Goal: Information Seeking & Learning: Learn about a topic

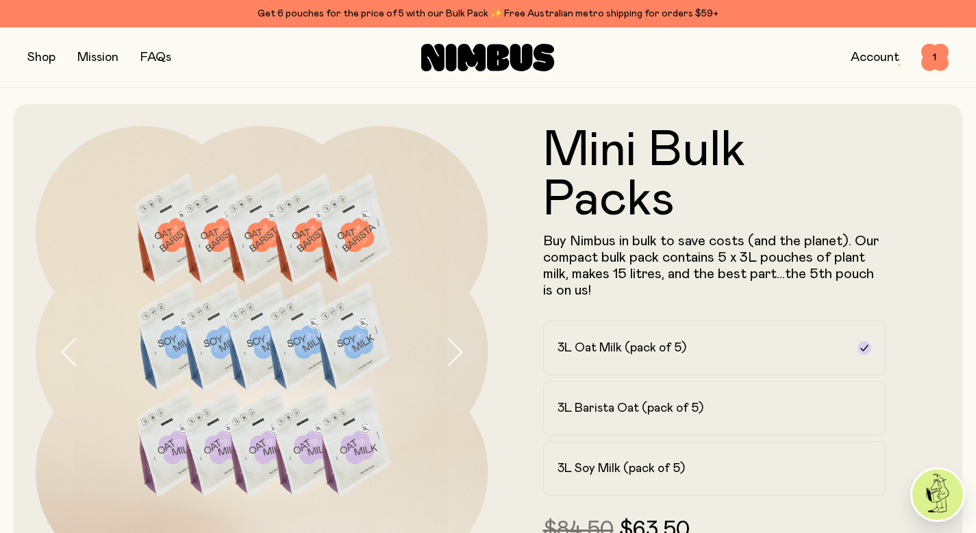
scroll to position [60, 0]
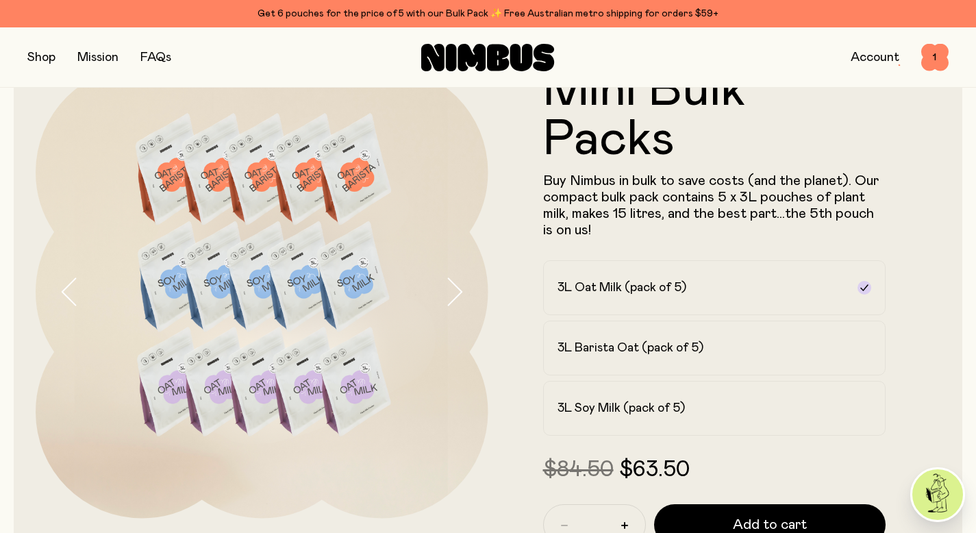
drag, startPoint x: 571, startPoint y: 32, endPoint x: 580, endPoint y: 2, distance: 31.4
click at [571, 31] on div "Shop Mission FAQs Account 1 1" at bounding box center [487, 57] width 921 height 60
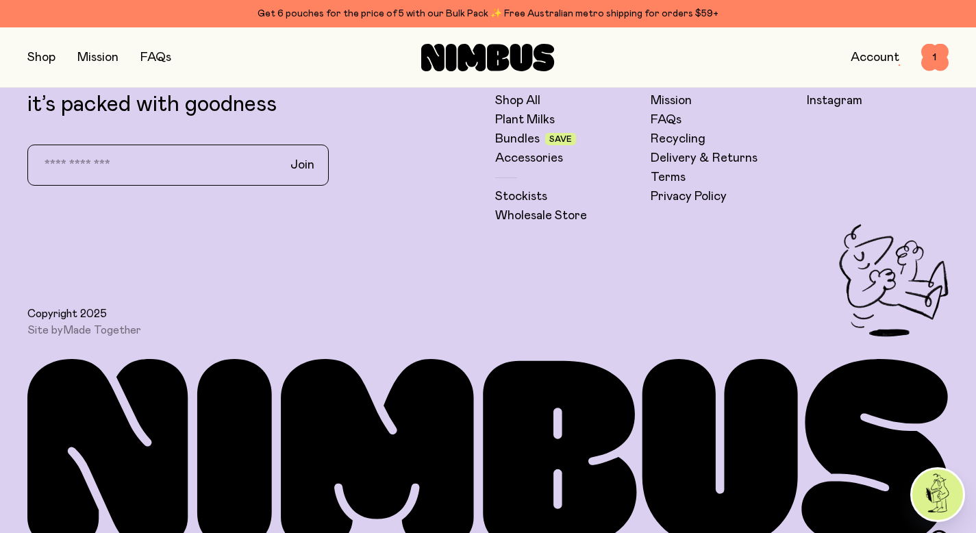
scroll to position [1384, 0]
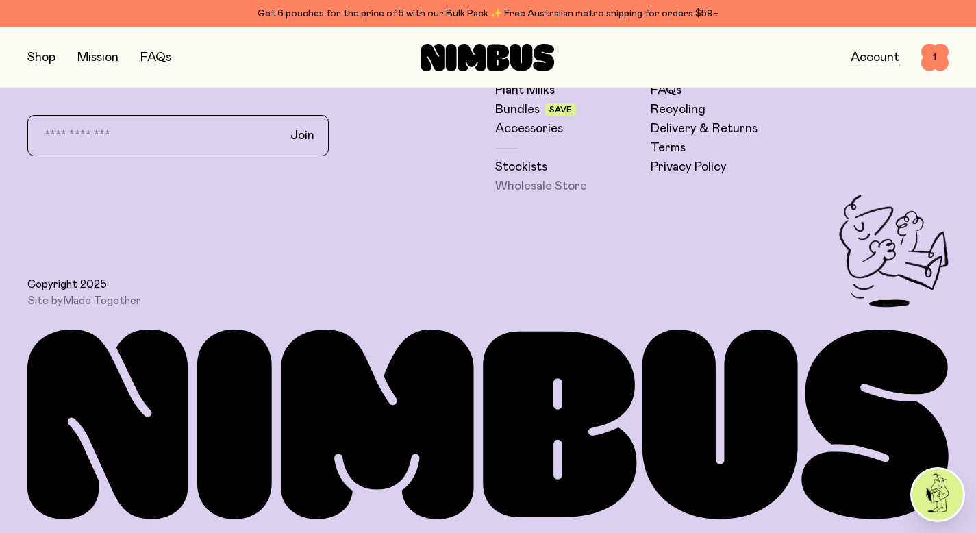
click at [556, 185] on link "Wholesale Store" at bounding box center [541, 186] width 92 height 16
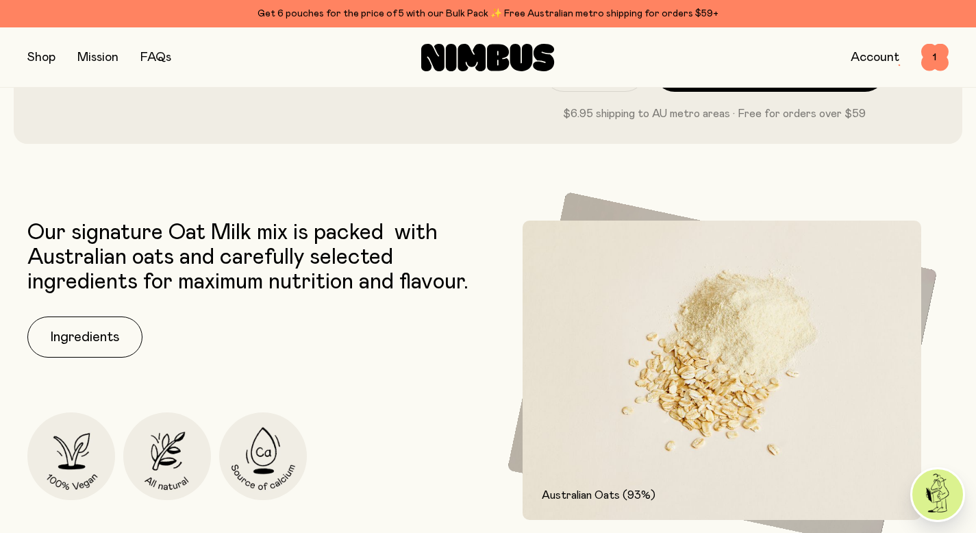
scroll to position [0, 0]
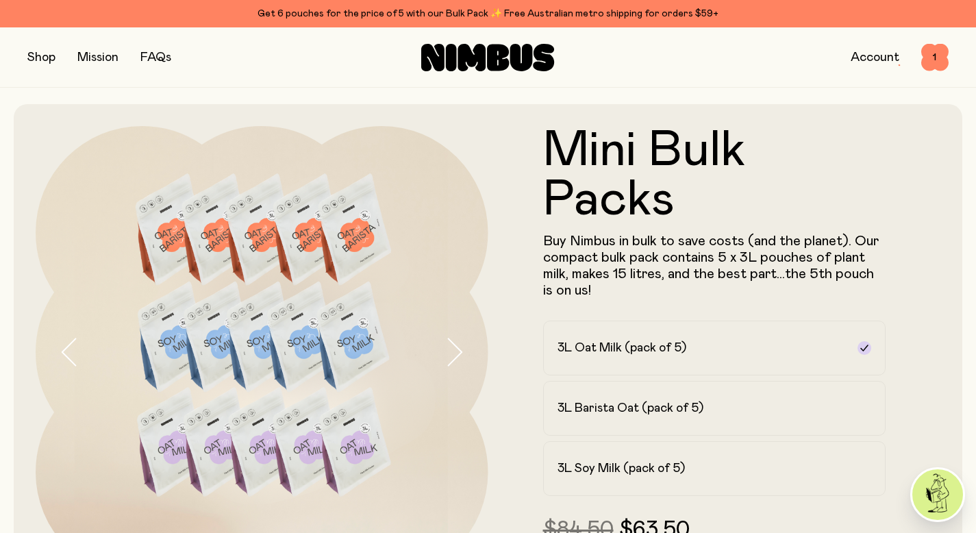
click at [40, 50] on button "button" at bounding box center [41, 57] width 28 height 19
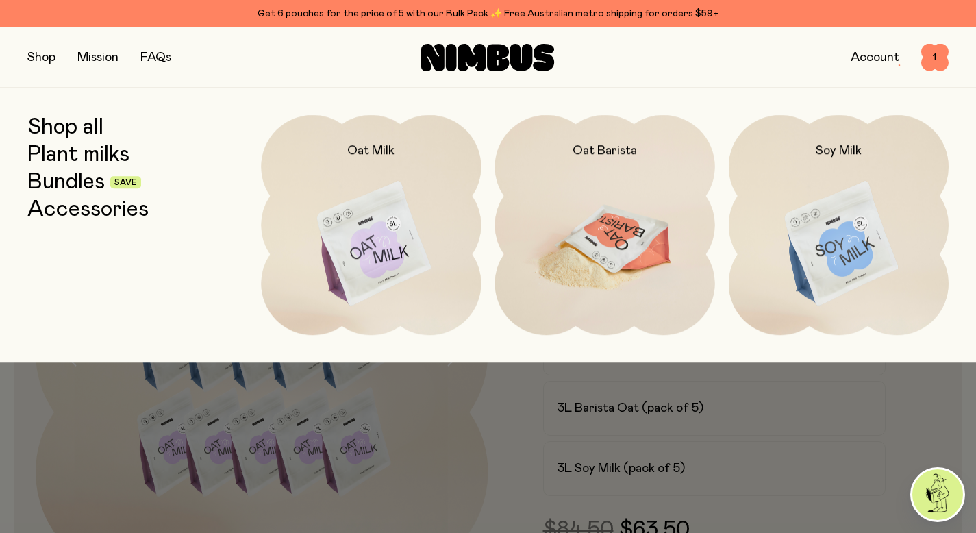
click at [551, 232] on img at bounding box center [605, 244] width 220 height 258
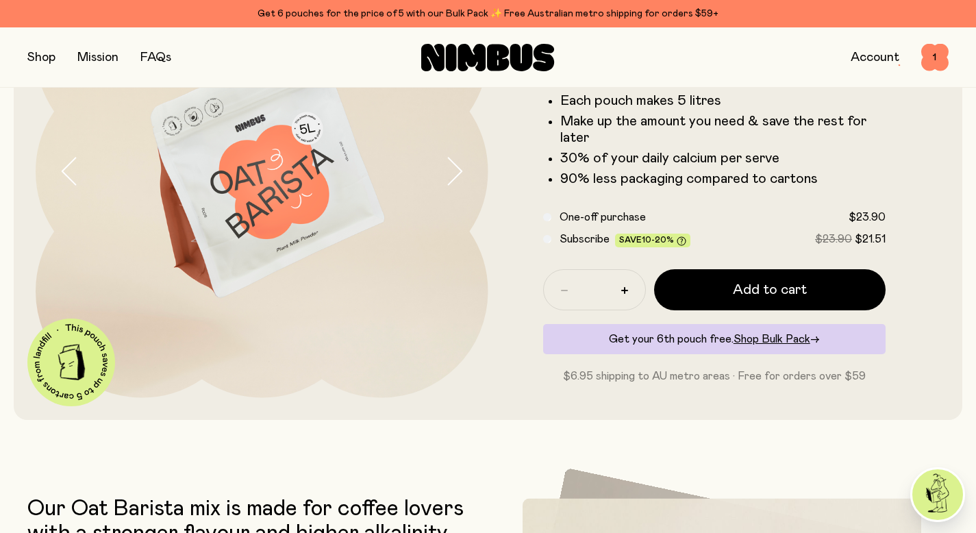
scroll to position [182, 0]
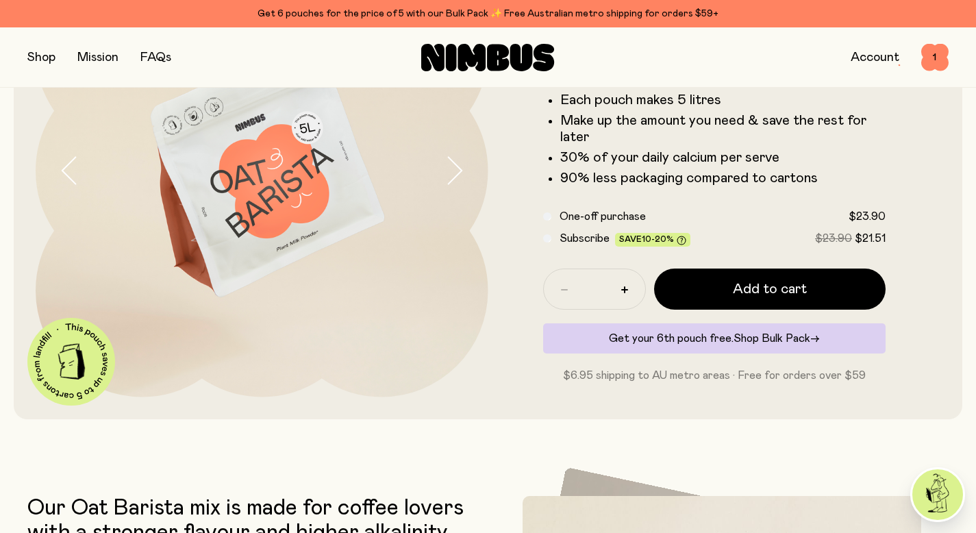
click at [751, 338] on span "Shop Bulk Pack" at bounding box center [772, 338] width 77 height 11
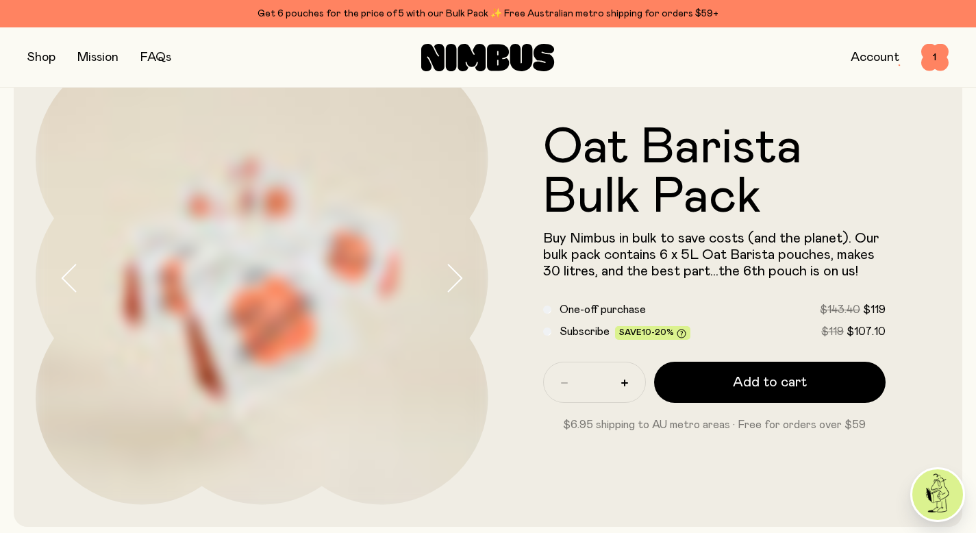
scroll to position [75, 0]
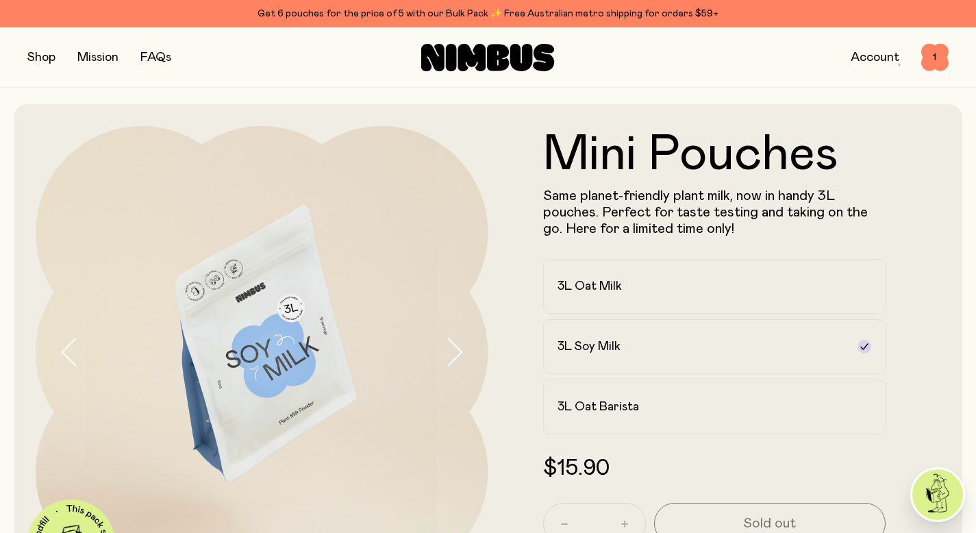
scroll to position [119, 0]
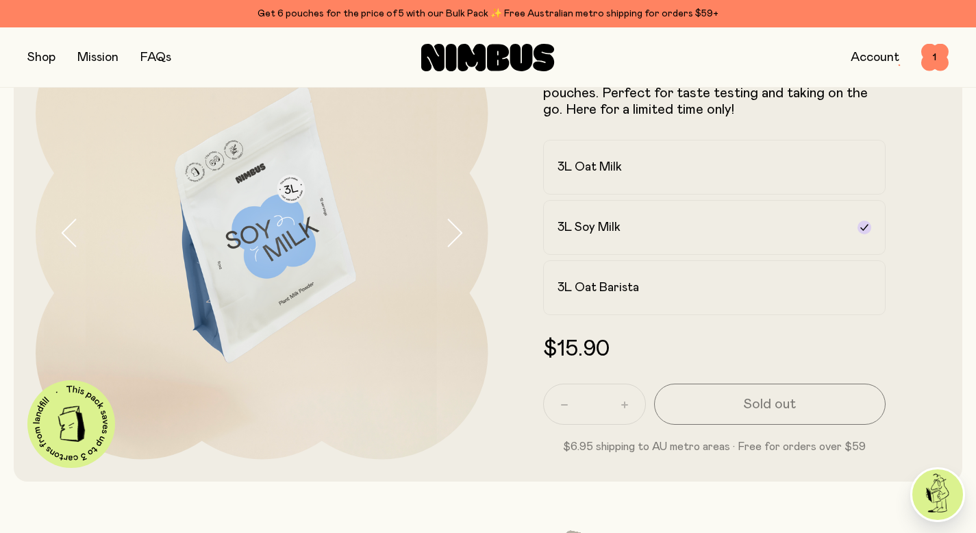
click at [38, 53] on button "button" at bounding box center [41, 57] width 28 height 19
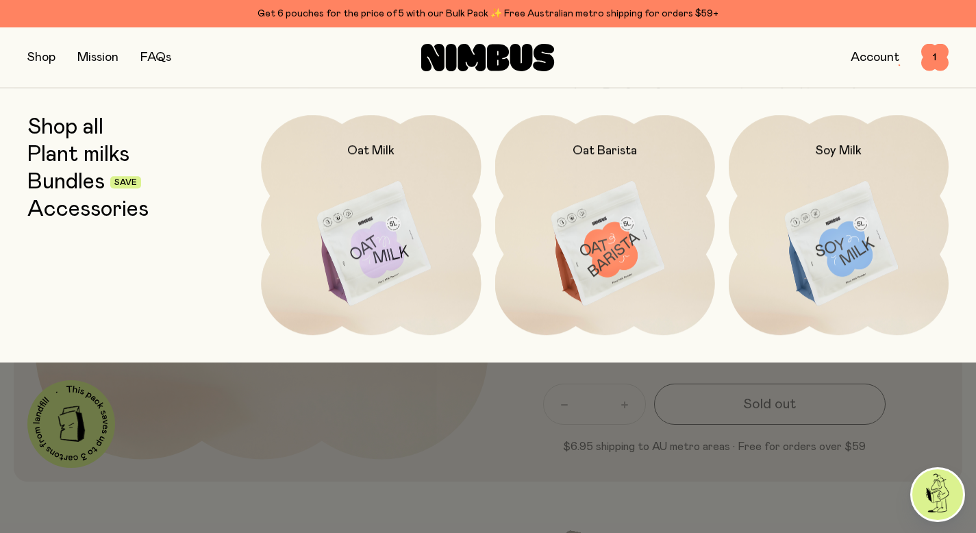
click at [54, 208] on link "Accessories" at bounding box center [87, 209] width 121 height 25
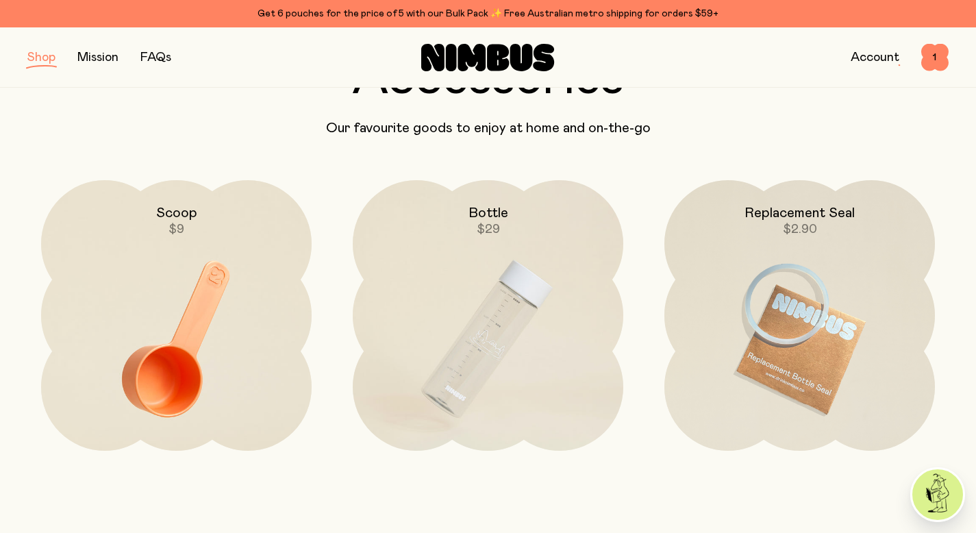
scroll to position [108, 0]
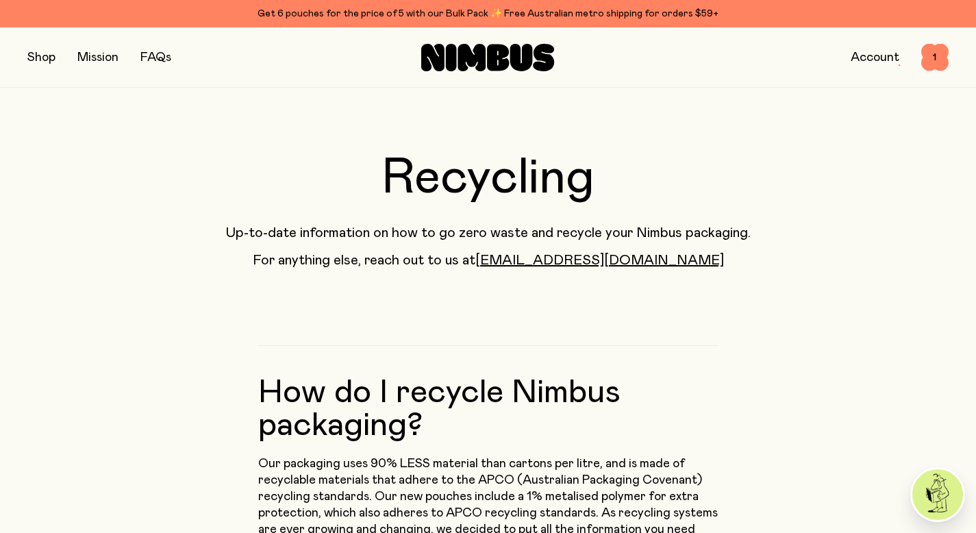
click at [307, 147] on div "Recycling Up-to-date information on how to go zero waste and recycle your Nimbu…" at bounding box center [487, 178] width 921 height 181
click at [160, 171] on h1 "Recycling" at bounding box center [487, 177] width 921 height 49
